Goal: Task Accomplishment & Management: Manage account settings

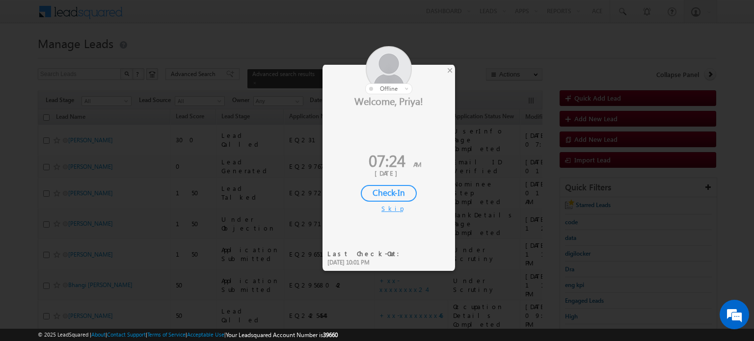
click at [387, 194] on div "Check-In" at bounding box center [389, 193] width 56 height 17
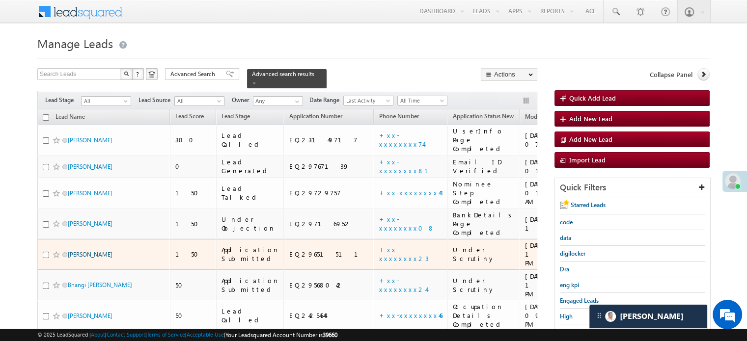
drag, startPoint x: 91, startPoint y: 214, endPoint x: 101, endPoint y: 221, distance: 13.0
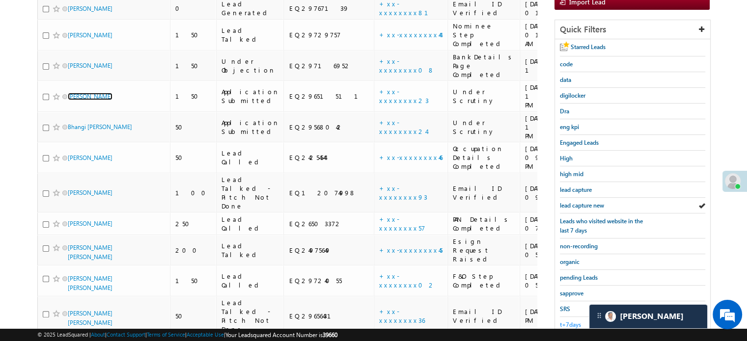
scroll to position [175, 0]
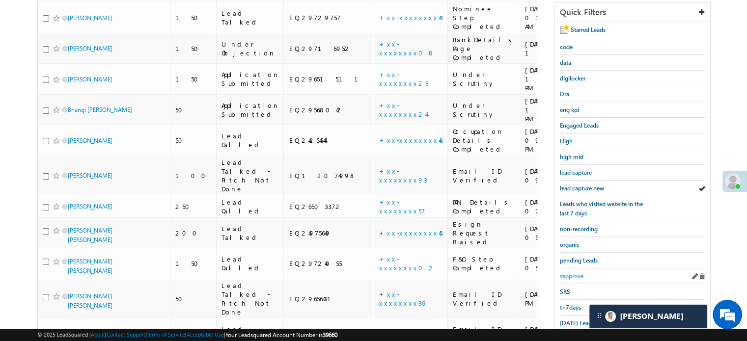
click at [576, 276] on span "sapprove" at bounding box center [572, 275] width 24 height 7
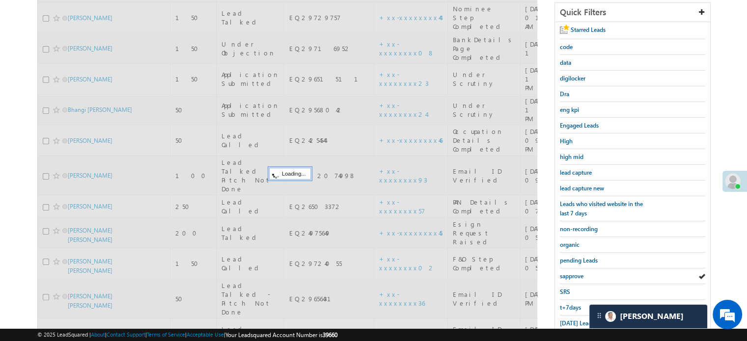
scroll to position [0, 0]
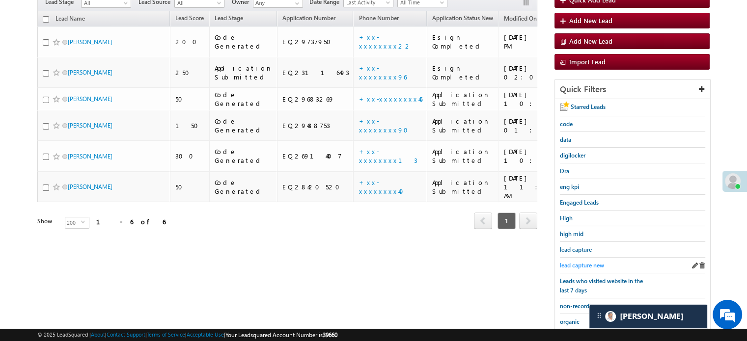
click at [585, 262] on span "lead capture new" at bounding box center [582, 265] width 44 height 7
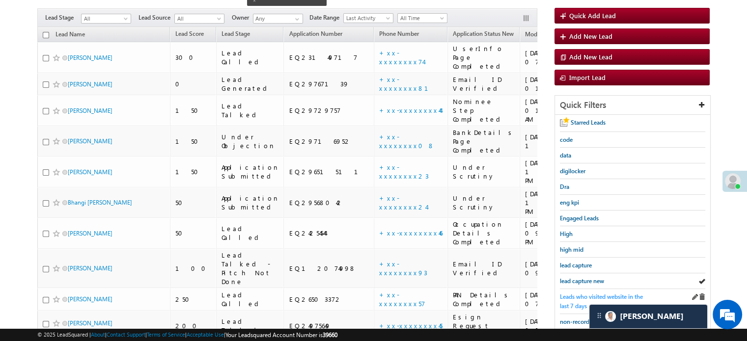
scroll to position [98, 0]
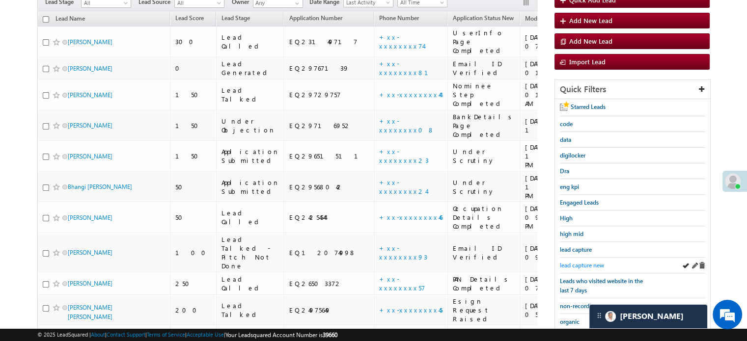
click at [580, 262] on span "lead capture new" at bounding box center [582, 265] width 44 height 7
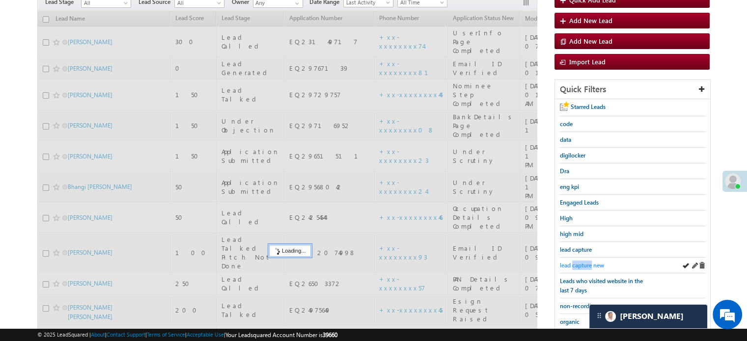
click at [580, 262] on span "lead capture new" at bounding box center [582, 265] width 44 height 7
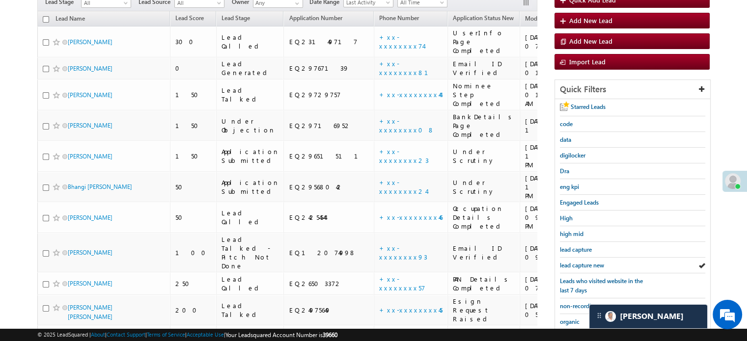
click at [580, 262] on span "lead capture new" at bounding box center [582, 265] width 44 height 7
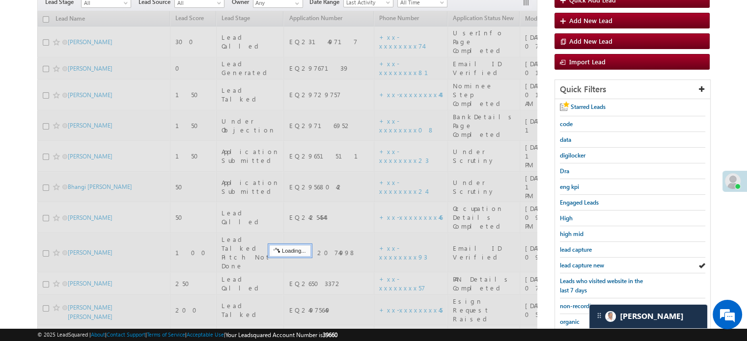
click at [580, 262] on span "lead capture new" at bounding box center [582, 265] width 44 height 7
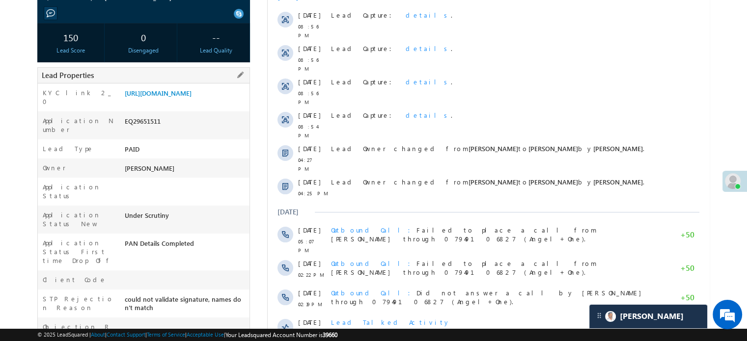
scroll to position [196, 0]
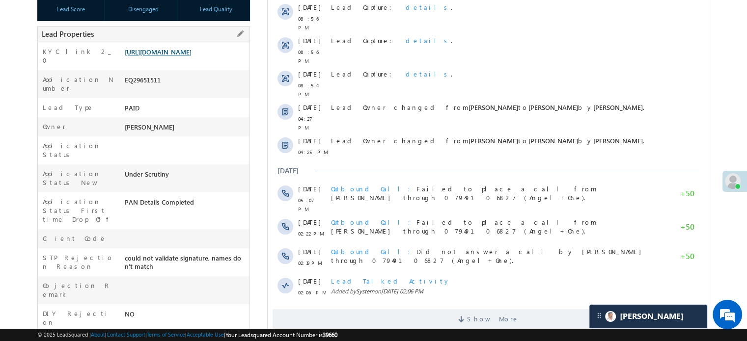
click at [191, 56] on link "[URL][DOMAIN_NAME]" at bounding box center [158, 52] width 67 height 8
